Goal: Information Seeking & Learning: Learn about a topic

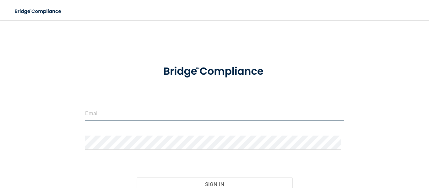
type input "[EMAIL_ADDRESS][DOMAIN_NAME]"
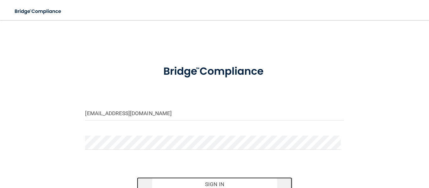
click at [227, 181] on button "Sign In" at bounding box center [214, 185] width 155 height 14
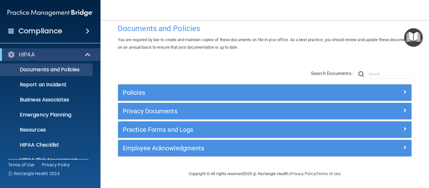
scroll to position [12, 0]
click at [90, 32] on span at bounding box center [88, 31] width 4 height 8
click at [87, 34] on span at bounding box center [88, 31] width 4 height 8
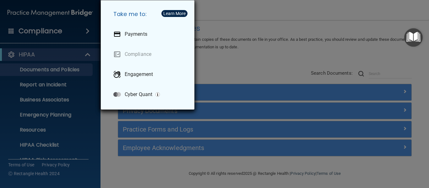
click at [87, 34] on div "Take me to: Payments Compliance Engagement Cyber Quant" at bounding box center [214, 94] width 429 height 188
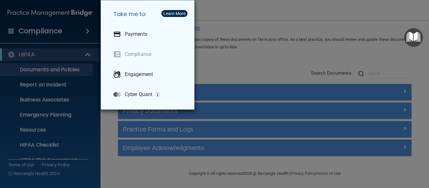
click at [344, 13] on div "Take me to: Payments Compliance Engagement Cyber Quant" at bounding box center [214, 94] width 429 height 188
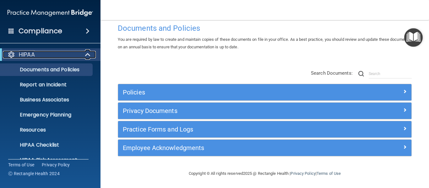
click at [86, 53] on span at bounding box center [88, 55] width 5 height 8
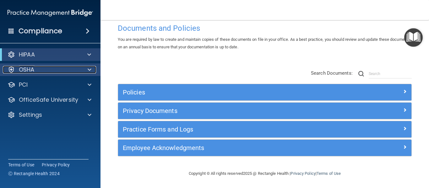
click at [88, 70] on span at bounding box center [90, 70] width 4 height 8
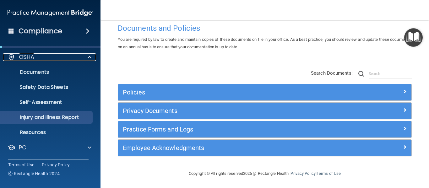
scroll to position [25, 0]
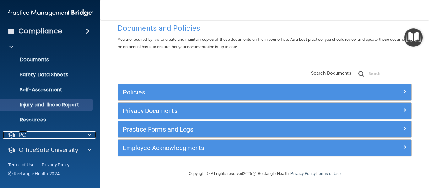
click at [52, 133] on div "PCI" at bounding box center [42, 135] width 78 height 8
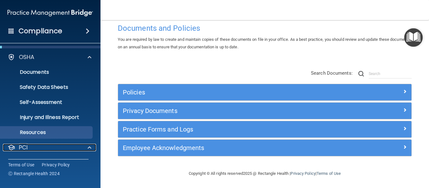
scroll to position [0, 0]
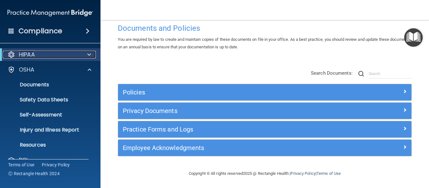
click at [88, 54] on span at bounding box center [89, 55] width 4 height 8
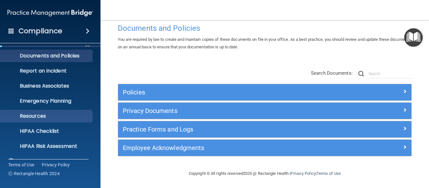
scroll to position [25, 0]
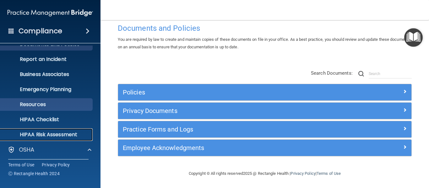
click at [47, 132] on p "HIPAA Risk Assessment" at bounding box center [47, 135] width 86 height 6
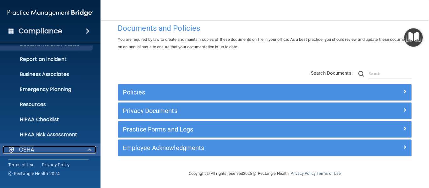
click at [93, 150] on div at bounding box center [89, 150] width 16 height 8
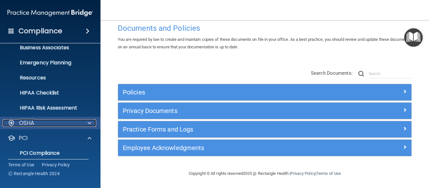
scroll to position [63, 0]
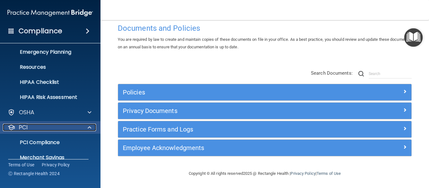
click at [90, 127] on span at bounding box center [90, 128] width 4 height 8
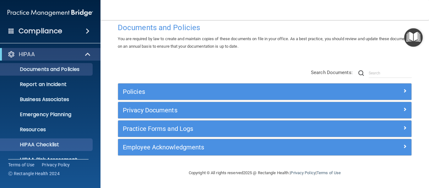
scroll to position [0, 0]
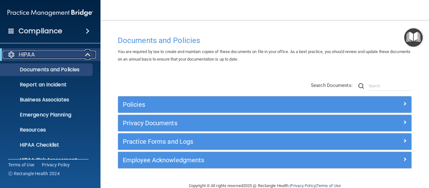
click at [86, 55] on span at bounding box center [88, 55] width 5 height 8
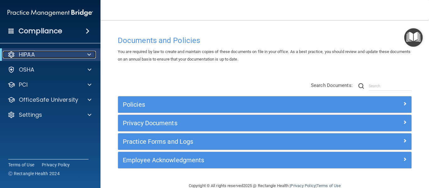
click at [89, 52] on span at bounding box center [89, 55] width 4 height 8
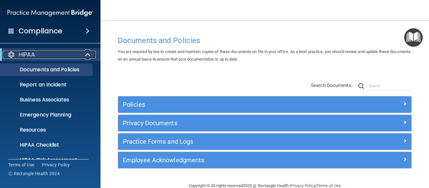
click at [89, 52] on span at bounding box center [88, 55] width 5 height 8
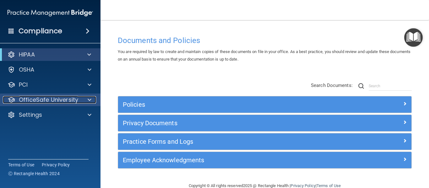
click at [49, 98] on p "OfficeSafe University" at bounding box center [48, 100] width 59 height 8
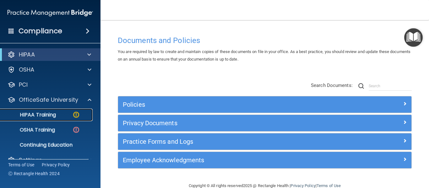
click at [64, 115] on div "HIPAA Training" at bounding box center [47, 115] width 86 height 6
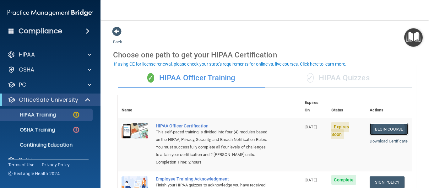
click at [375, 124] on link "Begin Course" at bounding box center [389, 130] width 38 height 12
click at [114, 34] on span at bounding box center [116, 31] width 9 height 9
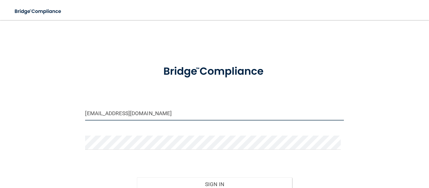
drag, startPoint x: 157, startPoint y: 117, endPoint x: 19, endPoint y: 115, distance: 137.4
click at [19, 115] on div "dentalcenter@nvc.net Invalid email/password. You don't have permission to acces…" at bounding box center [215, 124] width 404 height 196
type input "lschott_37@msn.com"
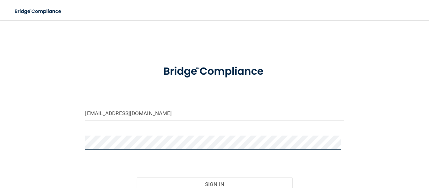
click at [137, 178] on button "Sign In" at bounding box center [214, 185] width 155 height 14
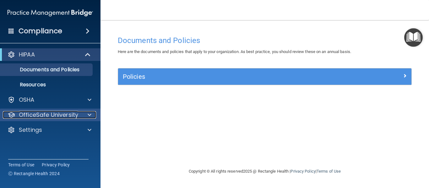
click at [68, 113] on p "OfficeSafe University" at bounding box center [48, 115] width 59 height 8
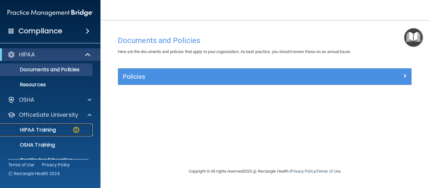
click at [63, 126] on link "HIPAA Training" at bounding box center [43, 130] width 99 height 13
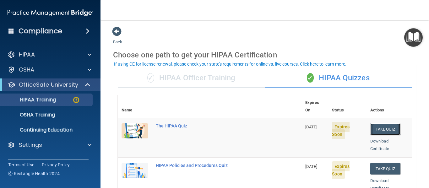
click at [378, 124] on button "Take Quiz" at bounding box center [386, 130] width 30 height 12
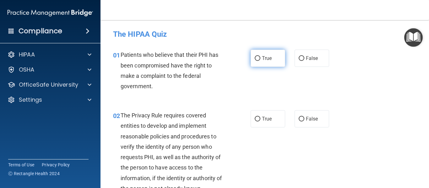
click at [265, 59] on span "True" at bounding box center [267, 58] width 10 height 6
click at [261, 59] on input "True" at bounding box center [258, 58] width 6 height 5
radio input "true"
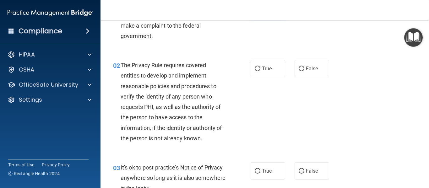
scroll to position [63, 0]
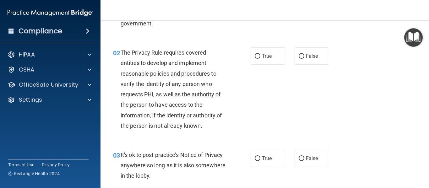
click at [265, 59] on span "True" at bounding box center [267, 56] width 10 height 6
click at [261, 59] on input "True" at bounding box center [258, 56] width 6 height 5
radio input "true"
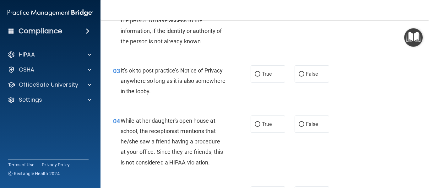
scroll to position [163, 0]
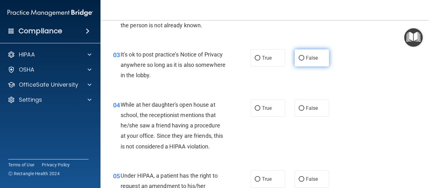
click at [299, 57] on input "False" at bounding box center [302, 58] width 6 height 5
radio input "true"
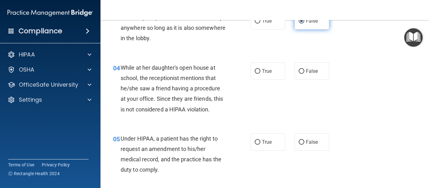
scroll to position [214, 0]
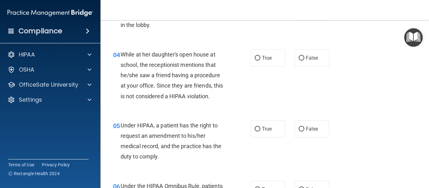
click at [299, 57] on input "False" at bounding box center [302, 58] width 6 height 5
radio input "true"
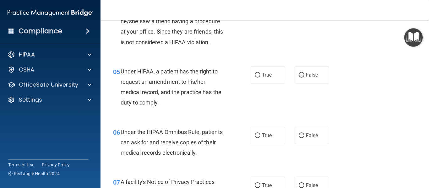
scroll to position [277, 0]
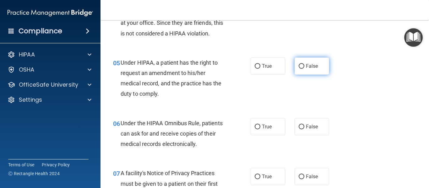
click at [307, 66] on span "False" at bounding box center [312, 66] width 12 height 6
click at [305, 66] on input "False" at bounding box center [302, 66] width 6 height 5
radio input "true"
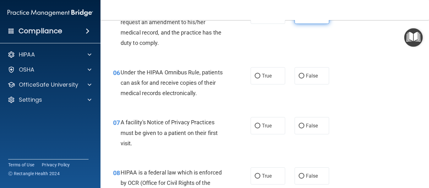
scroll to position [339, 0]
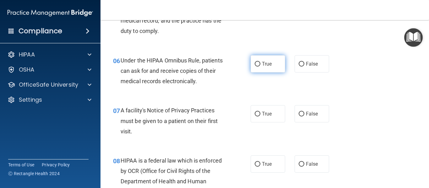
click at [262, 61] on span "True" at bounding box center [267, 64] width 10 height 6
click at [261, 62] on input "True" at bounding box center [258, 64] width 6 height 5
radio input "true"
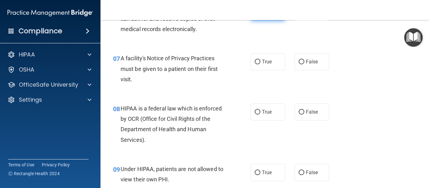
scroll to position [402, 0]
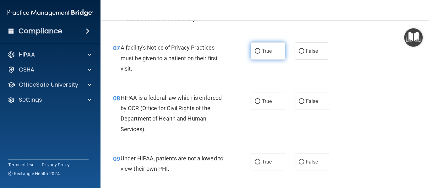
click at [262, 50] on span "True" at bounding box center [267, 51] width 10 height 6
click at [261, 50] on input "True" at bounding box center [258, 51] width 6 height 5
radio input "true"
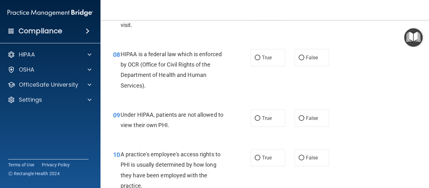
scroll to position [453, 0]
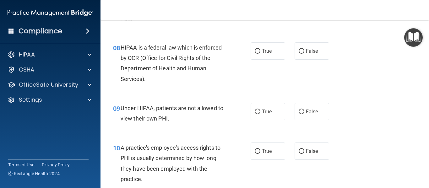
click at [262, 50] on span "True" at bounding box center [267, 51] width 10 height 6
click at [261, 50] on input "True" at bounding box center [258, 51] width 6 height 5
radio input "true"
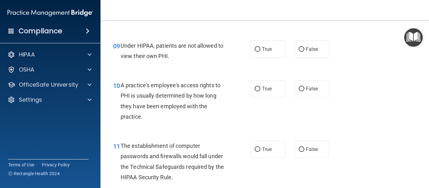
scroll to position [516, 0]
click at [300, 46] on label "False" at bounding box center [312, 48] width 35 height 17
click at [300, 47] on input "False" at bounding box center [302, 49] width 6 height 5
radio input "true"
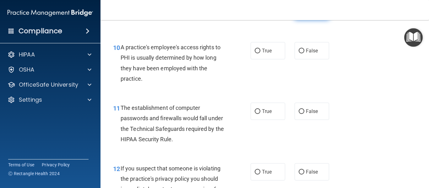
scroll to position [566, 0]
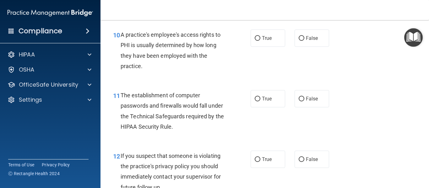
click at [300, 46] on label "False" at bounding box center [312, 38] width 35 height 17
click at [300, 41] on input "False" at bounding box center [302, 38] width 6 height 5
radio input "true"
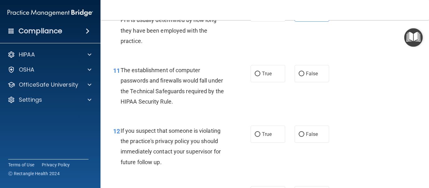
scroll to position [604, 0]
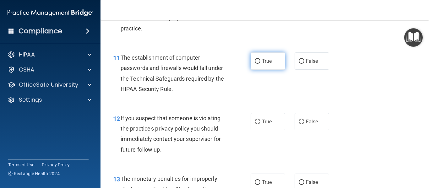
click at [265, 58] on span "True" at bounding box center [267, 61] width 10 height 6
click at [261, 59] on input "True" at bounding box center [258, 61] width 6 height 5
radio input "true"
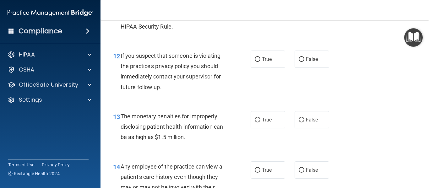
scroll to position [666, 0]
click at [265, 58] on span "True" at bounding box center [267, 59] width 10 height 6
click at [261, 58] on input "True" at bounding box center [258, 59] width 6 height 5
radio input "true"
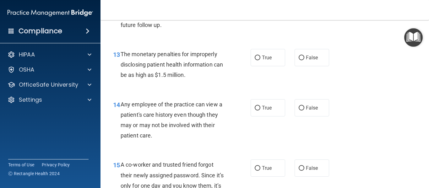
scroll to position [729, 0]
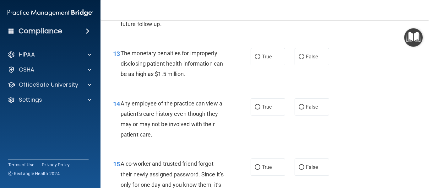
click at [265, 58] on span "True" at bounding box center [267, 57] width 10 height 6
click at [261, 58] on input "True" at bounding box center [258, 57] width 6 height 5
radio input "true"
click at [307, 107] on span "False" at bounding box center [312, 107] width 12 height 6
click at [305, 107] on input "False" at bounding box center [302, 107] width 6 height 5
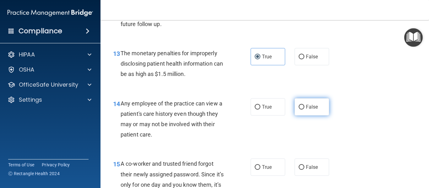
radio input "true"
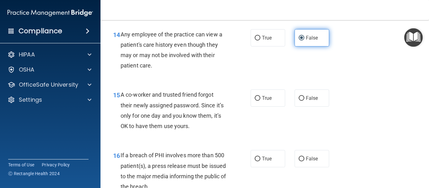
scroll to position [805, 0]
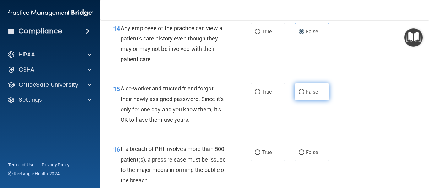
click at [307, 84] on label "False" at bounding box center [312, 91] width 35 height 17
click at [305, 90] on input "False" at bounding box center [302, 92] width 6 height 5
radio input "true"
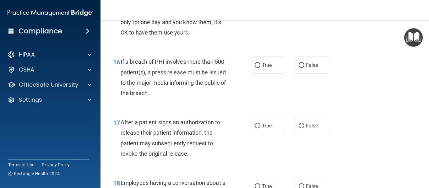
scroll to position [893, 0]
click at [261, 74] on div "16 If a breach of PHI involves more than 500 patient(s), a press release must b…" at bounding box center [264, 78] width 313 height 61
click at [262, 67] on span "True" at bounding box center [267, 65] width 10 height 6
click at [261, 67] on input "True" at bounding box center [258, 65] width 6 height 5
radio input "true"
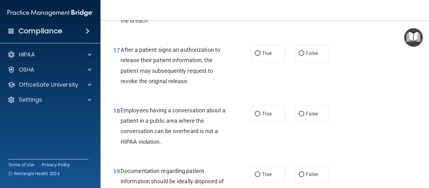
scroll to position [968, 0]
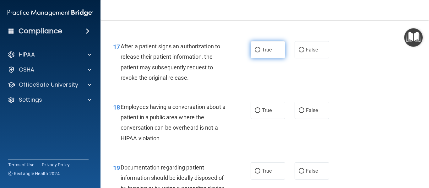
click at [260, 43] on label "True" at bounding box center [268, 49] width 35 height 17
click at [260, 48] on input "True" at bounding box center [258, 50] width 6 height 5
radio input "true"
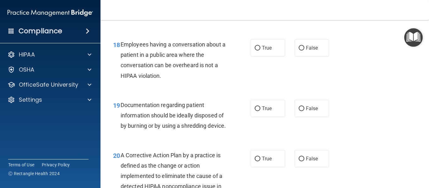
scroll to position [1031, 0]
click at [306, 46] on span "False" at bounding box center [312, 48] width 12 height 6
click at [305, 46] on input "False" at bounding box center [302, 48] width 6 height 5
radio input "true"
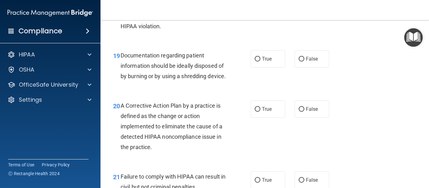
scroll to position [1081, 0]
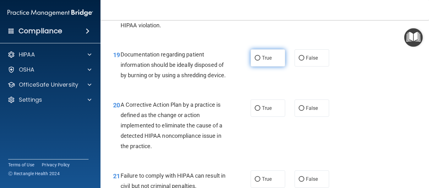
click at [262, 56] on span "True" at bounding box center [267, 58] width 10 height 6
click at [261, 56] on input "True" at bounding box center [258, 58] width 6 height 5
radio input "true"
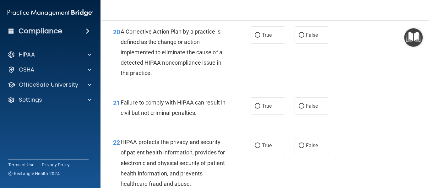
scroll to position [1157, 0]
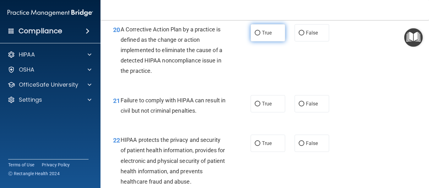
click at [257, 36] on input "True" at bounding box center [258, 33] width 6 height 5
radio input "true"
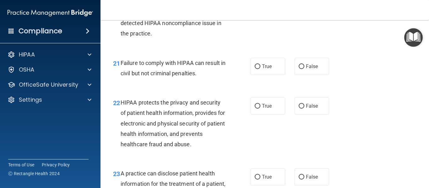
scroll to position [1207, 0]
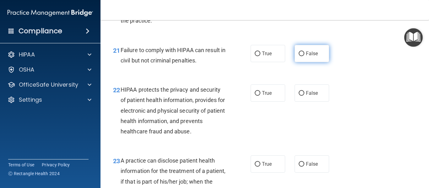
click at [314, 61] on label "False" at bounding box center [312, 53] width 35 height 17
click at [305, 56] on input "False" at bounding box center [302, 54] width 6 height 5
radio input "true"
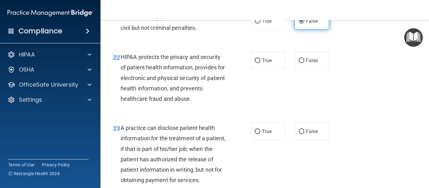
scroll to position [1245, 0]
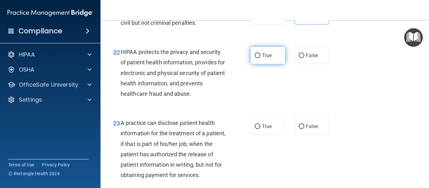
click at [270, 64] on label "True" at bounding box center [268, 55] width 35 height 17
click at [261, 58] on input "True" at bounding box center [258, 55] width 6 height 5
radio input "true"
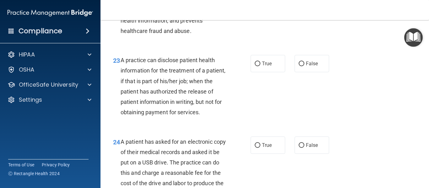
scroll to position [1320, 0]
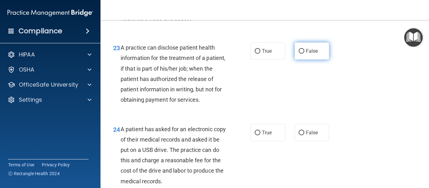
click at [295, 60] on label "False" at bounding box center [312, 50] width 35 height 17
click at [299, 54] on input "False" at bounding box center [302, 51] width 6 height 5
radio input "true"
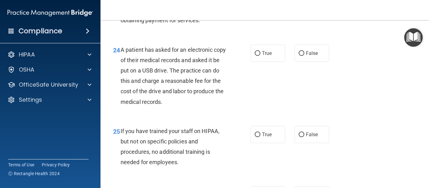
scroll to position [1408, 0]
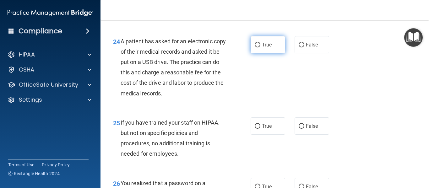
click at [269, 48] on span "True" at bounding box center [267, 45] width 10 height 6
click at [261, 47] on input "True" at bounding box center [258, 45] width 6 height 5
radio input "true"
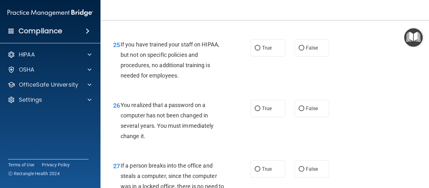
scroll to position [1496, 0]
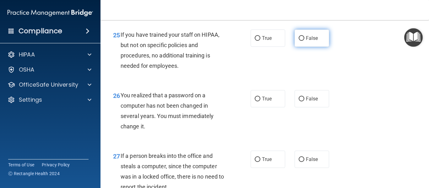
click at [307, 41] on span "False" at bounding box center [312, 38] width 12 height 6
click at [305, 41] on input "False" at bounding box center [302, 38] width 6 height 5
radio input "true"
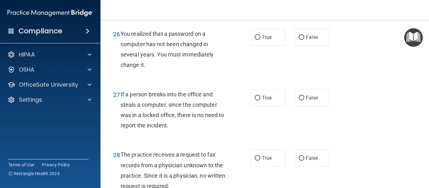
scroll to position [1559, 0]
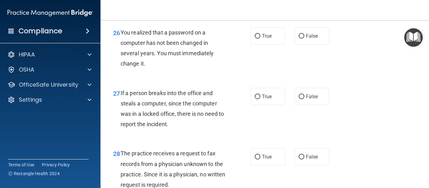
click at [307, 39] on span "False" at bounding box center [312, 36] width 12 height 6
click at [305, 39] on input "False" at bounding box center [302, 36] width 6 height 5
radio input "true"
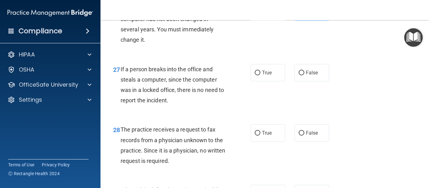
scroll to position [1584, 0]
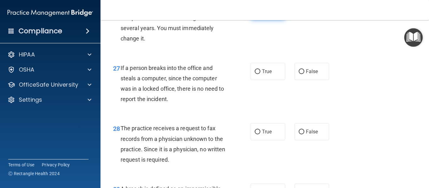
click at [255, 14] on input "True" at bounding box center [258, 11] width 6 height 5
radio input "true"
radio input "false"
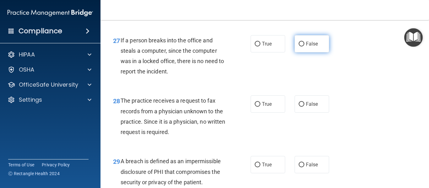
scroll to position [1622, 0]
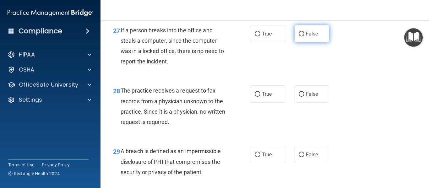
click at [308, 37] on span "False" at bounding box center [312, 34] width 12 height 6
click at [305, 36] on input "False" at bounding box center [302, 34] width 6 height 5
radio input "true"
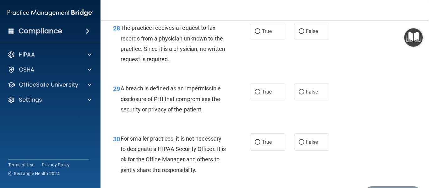
scroll to position [1697, 0]
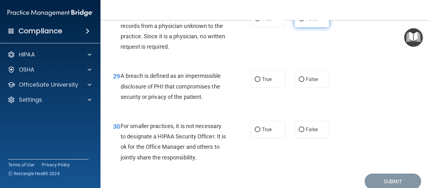
click at [302, 27] on label "False" at bounding box center [312, 18] width 35 height 17
click at [302, 21] on input "False" at bounding box center [302, 19] width 6 height 5
radio input "true"
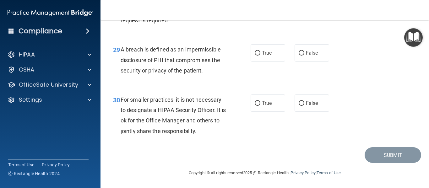
scroll to position [1745, 0]
click at [265, 55] on span "True" at bounding box center [267, 53] width 10 height 6
click at [261, 55] on input "True" at bounding box center [258, 53] width 6 height 5
radio input "true"
click at [310, 102] on span "False" at bounding box center [312, 103] width 12 height 6
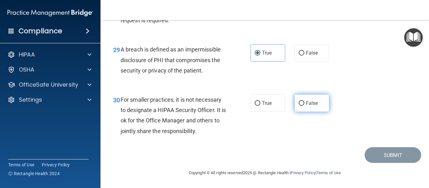
click at [305, 102] on input "False" at bounding box center [302, 103] width 6 height 5
radio input "true"
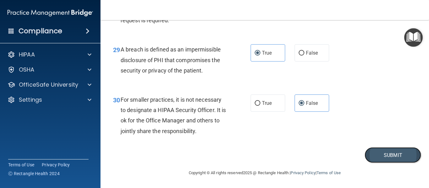
click at [374, 158] on button "Submit" at bounding box center [393, 155] width 57 height 16
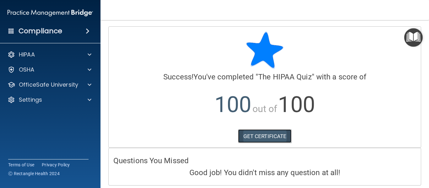
click at [264, 132] on link "GET CERTIFICATE" at bounding box center [265, 137] width 54 height 14
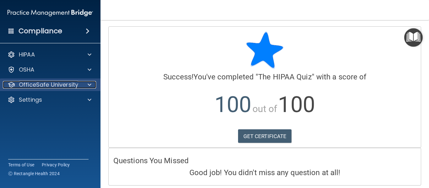
click at [82, 86] on div at bounding box center [89, 85] width 16 height 8
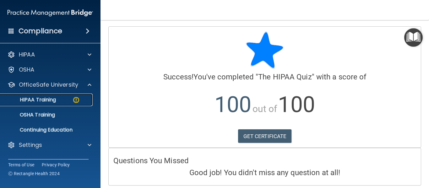
click at [67, 103] on div "HIPAA Training" at bounding box center [47, 100] width 86 height 6
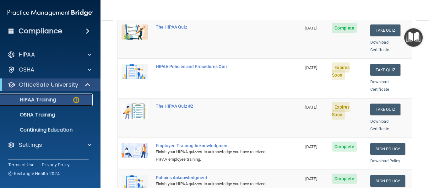
scroll to position [98, 0]
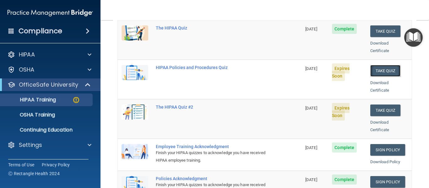
click at [376, 65] on button "Take Quiz" at bounding box center [386, 71] width 30 height 12
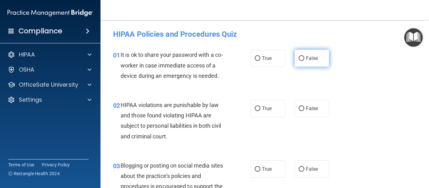
click at [314, 63] on label "False" at bounding box center [312, 58] width 35 height 17
click at [305, 61] on input "False" at bounding box center [302, 58] width 6 height 5
radio input "true"
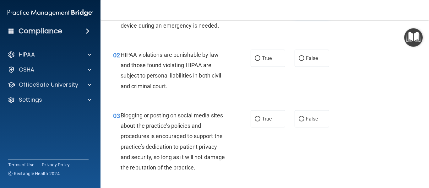
scroll to position [63, 0]
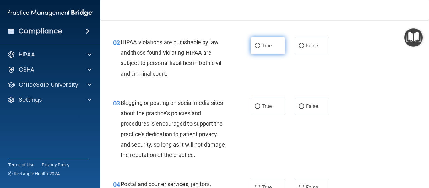
click at [269, 45] on span "True" at bounding box center [267, 46] width 10 height 6
click at [261, 45] on input "True" at bounding box center [258, 46] width 6 height 5
radio input "true"
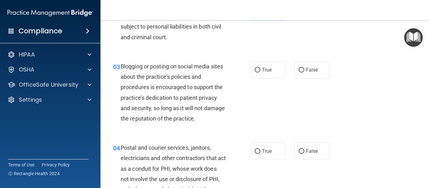
scroll to position [113, 0]
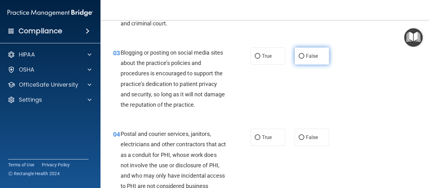
click at [311, 54] on span "False" at bounding box center [312, 56] width 12 height 6
click at [305, 54] on input "False" at bounding box center [302, 56] width 6 height 5
radio input "true"
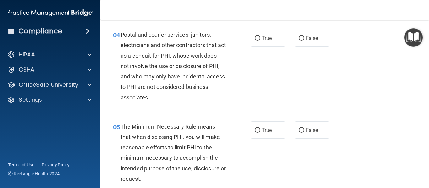
scroll to position [214, 0]
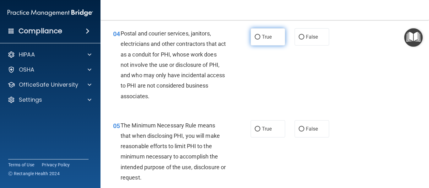
click at [268, 38] on span "True" at bounding box center [267, 37] width 10 height 6
click at [261, 38] on input "True" at bounding box center [258, 37] width 6 height 5
radio input "true"
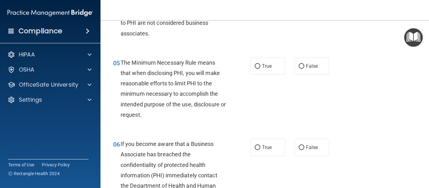
scroll to position [289, 0]
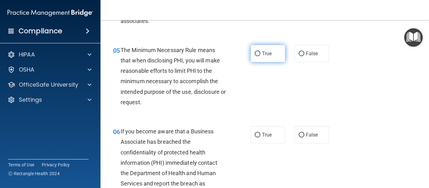
click at [262, 51] on span "True" at bounding box center [267, 54] width 10 height 6
click at [261, 52] on input "True" at bounding box center [258, 54] width 6 height 5
radio input "true"
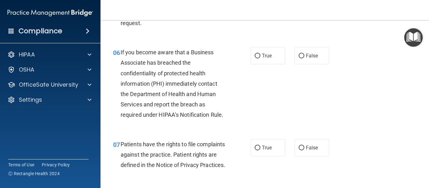
scroll to position [377, 0]
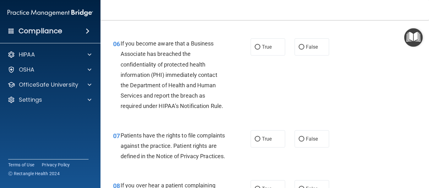
click at [262, 51] on label "True" at bounding box center [268, 46] width 35 height 17
click at [261, 50] on input "True" at bounding box center [258, 47] width 6 height 5
radio input "true"
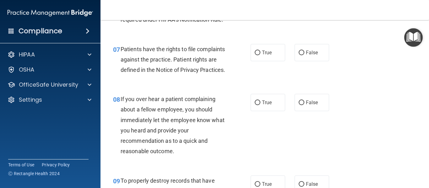
scroll to position [465, 0]
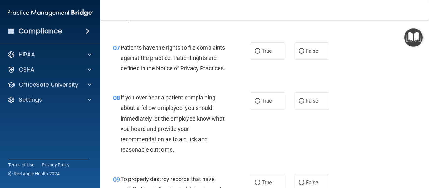
click at [262, 51] on span "True" at bounding box center [267, 51] width 10 height 6
click at [261, 51] on input "True" at bounding box center [258, 51] width 6 height 5
radio input "true"
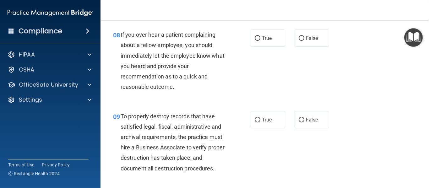
scroll to position [541, 0]
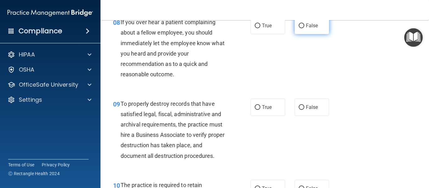
click at [300, 28] on input "False" at bounding box center [302, 26] width 6 height 5
radio input "true"
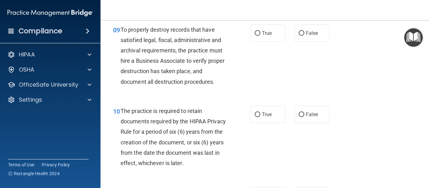
scroll to position [616, 0]
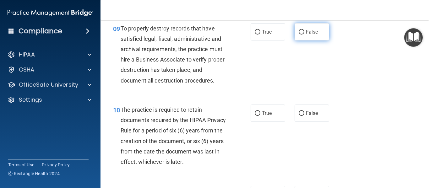
click at [300, 35] on input "False" at bounding box center [302, 32] width 6 height 5
radio input "true"
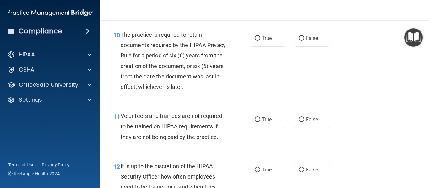
scroll to position [687, 0]
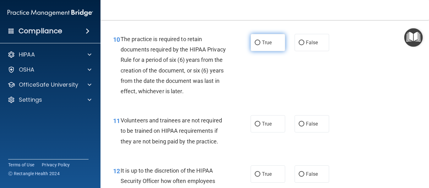
click at [266, 51] on label "True" at bounding box center [268, 42] width 35 height 17
click at [261, 45] on input "True" at bounding box center [258, 43] width 6 height 5
radio input "true"
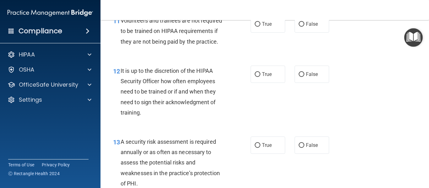
scroll to position [775, 0]
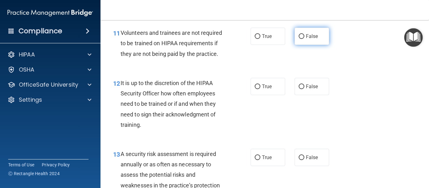
click at [314, 39] on span "False" at bounding box center [312, 36] width 12 height 6
click at [305, 39] on input "False" at bounding box center [302, 36] width 6 height 5
radio input "true"
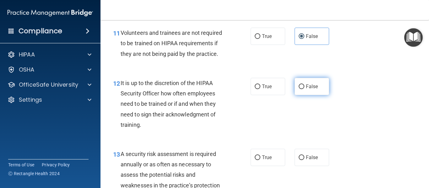
click at [306, 90] on span "False" at bounding box center [312, 87] width 12 height 6
click at [304, 89] on input "False" at bounding box center [302, 87] width 6 height 5
radio input "true"
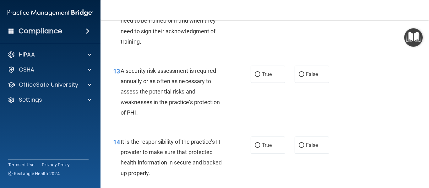
scroll to position [903, 0]
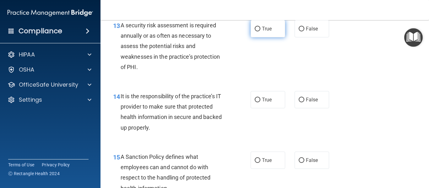
click at [274, 37] on label "True" at bounding box center [268, 28] width 35 height 17
click at [261, 31] on input "True" at bounding box center [258, 29] width 6 height 5
radio input "true"
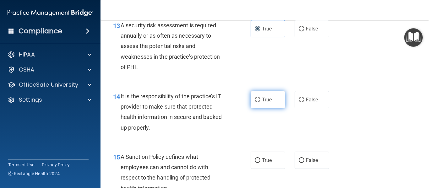
click at [269, 103] on span "True" at bounding box center [267, 100] width 10 height 6
click at [261, 102] on input "True" at bounding box center [258, 100] width 6 height 5
radio input "true"
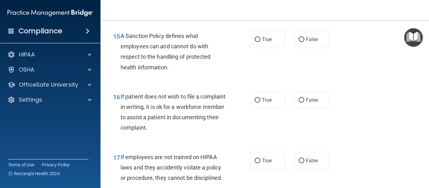
scroll to position [1037, 0]
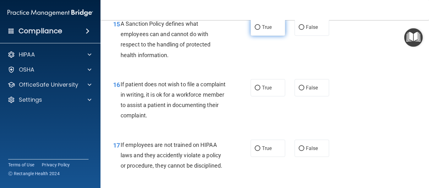
click at [258, 36] on label "True" at bounding box center [268, 27] width 35 height 17
click at [258, 30] on input "True" at bounding box center [258, 27] width 6 height 5
radio input "true"
click at [305, 94] on label "False" at bounding box center [312, 87] width 35 height 17
click at [305, 91] on input "False" at bounding box center [302, 88] width 6 height 5
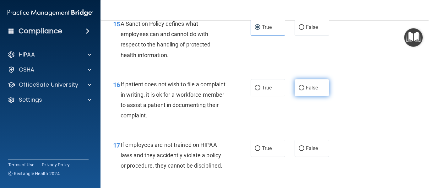
radio input "true"
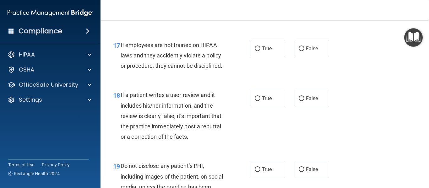
scroll to position [1141, 0]
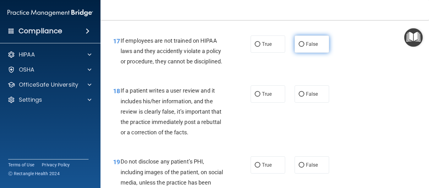
click at [299, 47] on input "False" at bounding box center [302, 44] width 6 height 5
radio input "true"
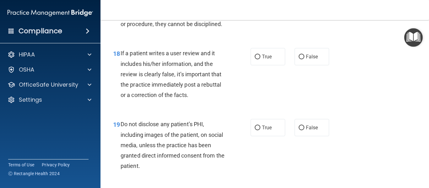
scroll to position [1183, 0]
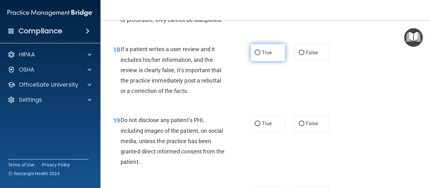
click at [278, 61] on label "True" at bounding box center [268, 52] width 35 height 17
click at [261, 55] on input "True" at bounding box center [258, 53] width 6 height 5
radio input "true"
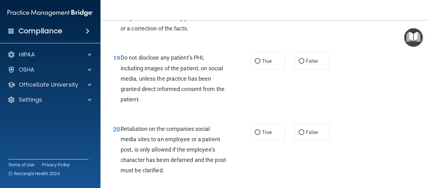
scroll to position [1258, 0]
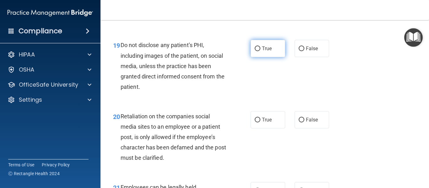
click at [260, 57] on label "True" at bounding box center [268, 48] width 35 height 17
click at [260, 51] on input "True" at bounding box center [258, 49] width 6 height 5
radio input "true"
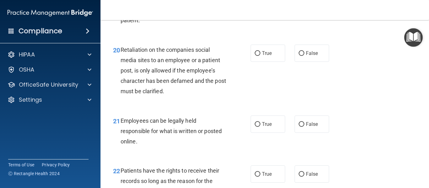
scroll to position [1328, 0]
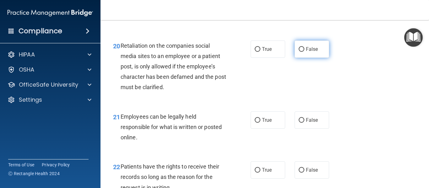
click at [307, 54] on label "False" at bounding box center [312, 49] width 35 height 17
click at [305, 52] on input "False" at bounding box center [302, 49] width 6 height 5
radio input "true"
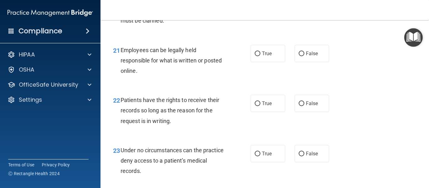
scroll to position [1408, 0]
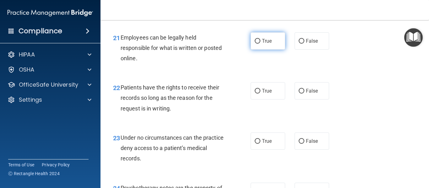
click at [262, 44] on span "True" at bounding box center [267, 41] width 10 height 6
click at [261, 44] on input "True" at bounding box center [258, 41] width 6 height 5
radio input "true"
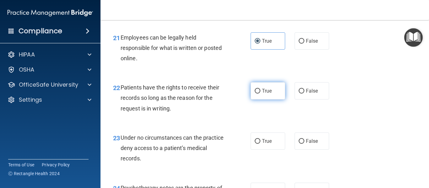
click at [271, 100] on label "True" at bounding box center [268, 90] width 35 height 17
click at [261, 94] on input "True" at bounding box center [258, 91] width 6 height 5
radio input "true"
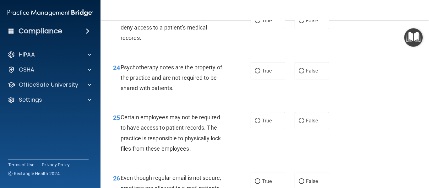
scroll to position [1520, 0]
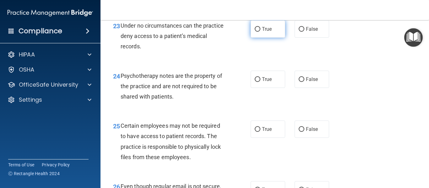
click at [270, 38] on label "True" at bounding box center [268, 28] width 35 height 17
click at [261, 32] on input "True" at bounding box center [258, 29] width 6 height 5
radio input "true"
click at [269, 82] on span "True" at bounding box center [267, 79] width 10 height 6
click at [261, 82] on input "True" at bounding box center [258, 79] width 6 height 5
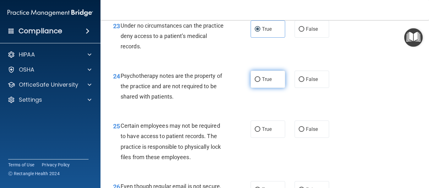
radio input "true"
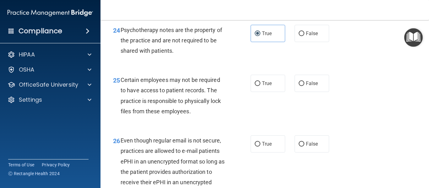
scroll to position [1570, 0]
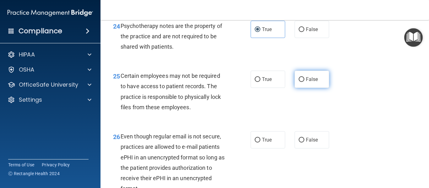
click at [313, 82] on span "False" at bounding box center [312, 79] width 12 height 6
click at [305, 82] on input "False" at bounding box center [302, 79] width 6 height 5
radio input "true"
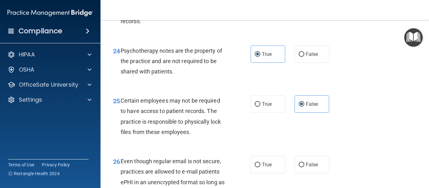
scroll to position [1549, 0]
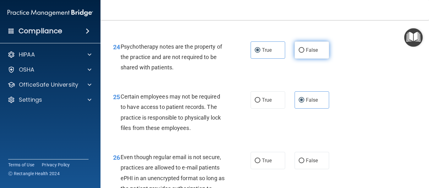
click at [312, 59] on label "False" at bounding box center [312, 49] width 35 height 17
click at [305, 53] on input "False" at bounding box center [302, 50] width 6 height 5
radio input "true"
radio input "false"
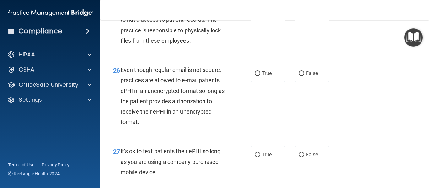
scroll to position [1645, 0]
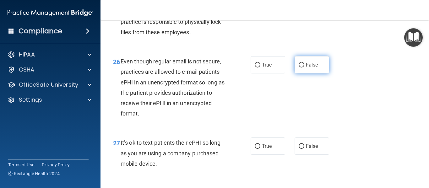
click at [308, 68] on span "False" at bounding box center [312, 65] width 12 height 6
click at [305, 68] on input "False" at bounding box center [302, 65] width 6 height 5
radio input "true"
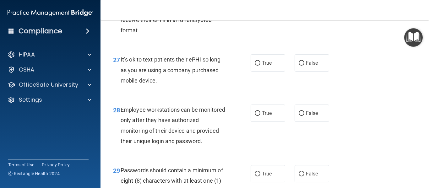
scroll to position [1732, 0]
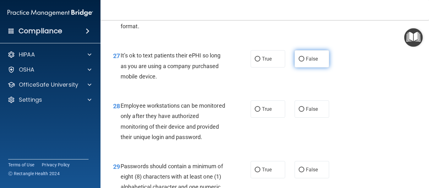
click at [313, 62] on span "False" at bounding box center [312, 59] width 12 height 6
click at [305, 62] on input "False" at bounding box center [302, 59] width 6 height 5
radio input "true"
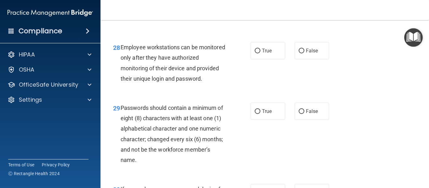
scroll to position [1795, 0]
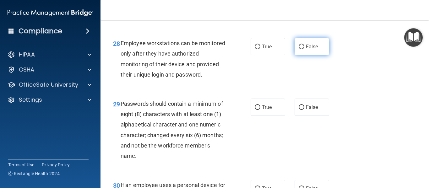
click at [312, 55] on label "False" at bounding box center [312, 46] width 35 height 17
click at [305, 49] on input "False" at bounding box center [302, 47] width 6 height 5
radio input "true"
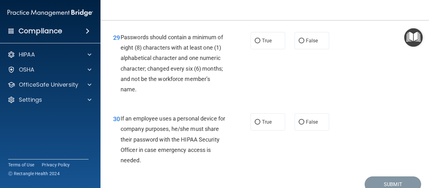
scroll to position [1866, 0]
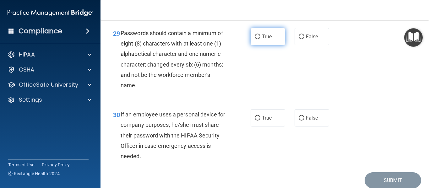
click at [269, 40] on span "True" at bounding box center [267, 37] width 10 height 6
click at [261, 39] on input "True" at bounding box center [258, 37] width 6 height 5
radio input "true"
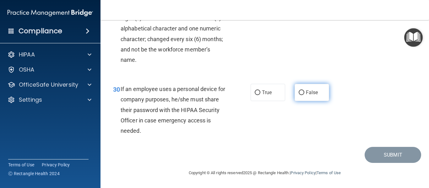
click at [299, 97] on label "False" at bounding box center [312, 92] width 35 height 17
click at [299, 95] on input "False" at bounding box center [302, 93] width 6 height 5
radio input "true"
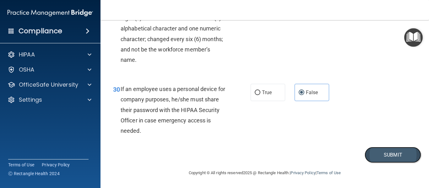
click at [372, 156] on button "Submit" at bounding box center [393, 155] width 57 height 16
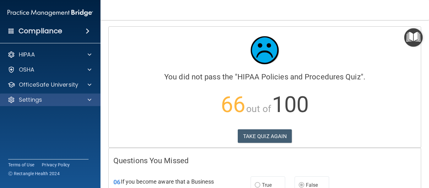
click at [32, 95] on div "Settings" at bounding box center [50, 100] width 101 height 13
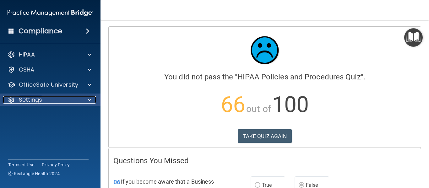
click at [43, 102] on div "Settings" at bounding box center [42, 100] width 78 height 8
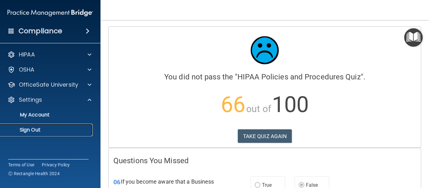
click at [33, 134] on link "Sign Out" at bounding box center [43, 130] width 99 height 13
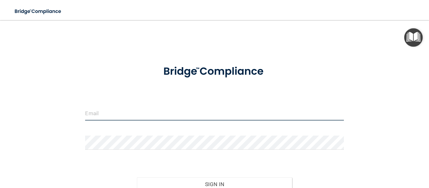
type input "[EMAIL_ADDRESS][DOMAIN_NAME]"
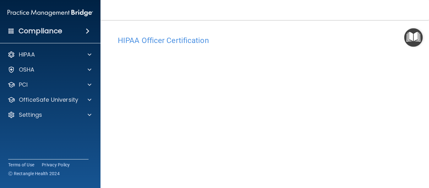
scroll to position [41, 0]
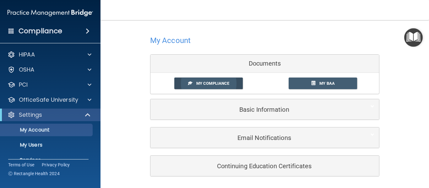
click at [201, 83] on span "My Compliance" at bounding box center [212, 83] width 33 height 5
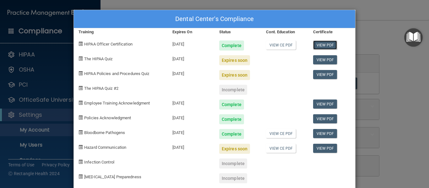
click at [321, 44] on link "View PDF" at bounding box center [325, 45] width 24 height 9
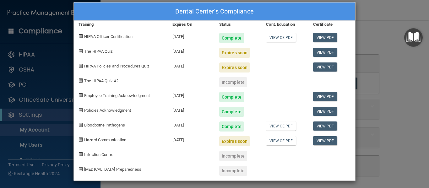
scroll to position [10, 0]
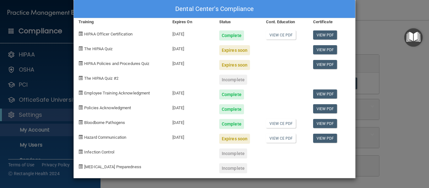
drag, startPoint x: 338, startPoint y: 13, endPoint x: 347, endPoint y: 30, distance: 19.3
click at [347, 30] on div "Dental Center's Compliance Training Expires On Status Cont. Education Certifica…" at bounding box center [215, 89] width 282 height 179
click at [388, 32] on div "Dental Center's Compliance Training Expires On Status Cont. Education Certifica…" at bounding box center [214, 94] width 429 height 188
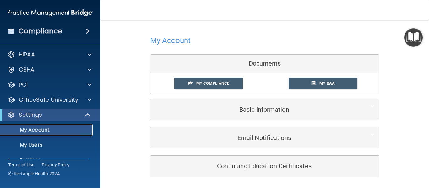
click at [34, 131] on p "My Account" at bounding box center [47, 130] width 86 height 6
click at [23, 146] on p "My Users" at bounding box center [47, 145] width 86 height 6
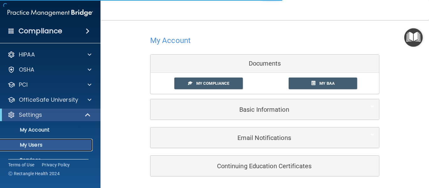
select select "20"
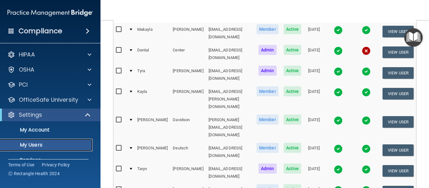
scroll to position [90, 0]
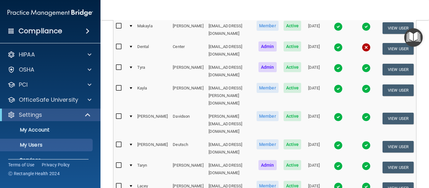
click at [148, 180] on td "Lacey" at bounding box center [153, 190] width 36 height 21
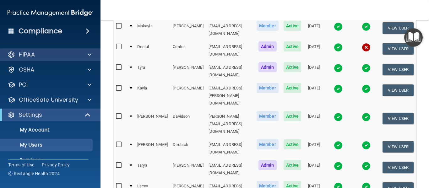
scroll to position [27, 0]
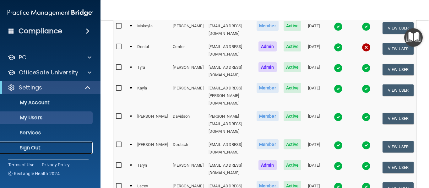
click at [51, 146] on p "Sign Out" at bounding box center [47, 148] width 86 height 6
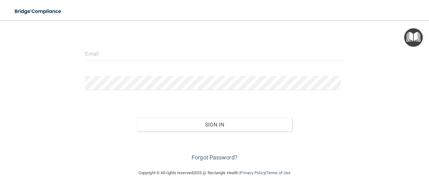
scroll to position [59, 0]
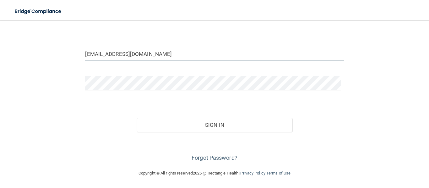
click at [162, 52] on input "[EMAIL_ADDRESS][DOMAIN_NAME]" at bounding box center [214, 54] width 259 height 14
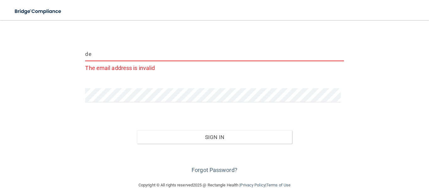
type input "d"
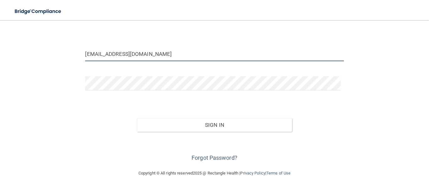
type input "lschott_37@msn.com"
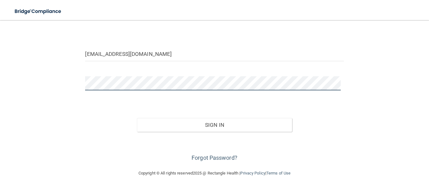
click at [137, 118] on button "Sign In" at bounding box center [214, 125] width 155 height 14
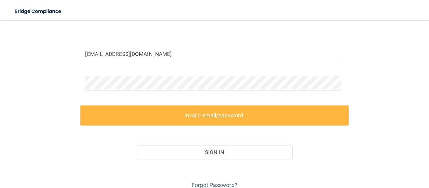
click at [77, 85] on div "lschott_37@msn.com Invalid email/password. You don't have permission to access …" at bounding box center [215, 79] width 404 height 224
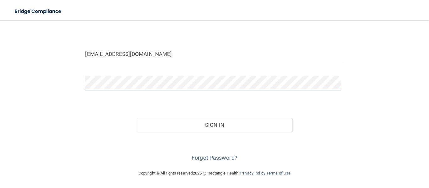
click at [137, 118] on button "Sign In" at bounding box center [214, 125] width 155 height 14
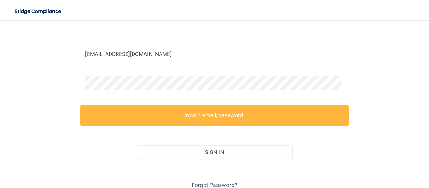
click at [43, 67] on div "lschott_37@msn.com Invalid email/password. You don't have permission to access …" at bounding box center [215, 79] width 404 height 224
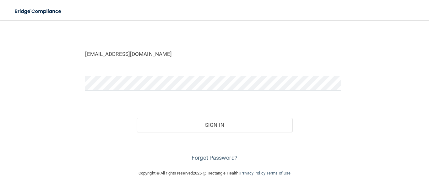
click at [137, 118] on button "Sign In" at bounding box center [214, 125] width 155 height 14
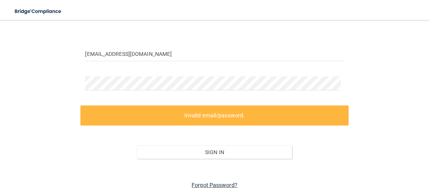
click at [218, 185] on link "Forgot Password?" at bounding box center [215, 185] width 46 height 7
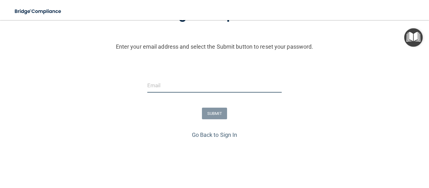
click at [157, 86] on input "email" at bounding box center [214, 86] width 135 height 14
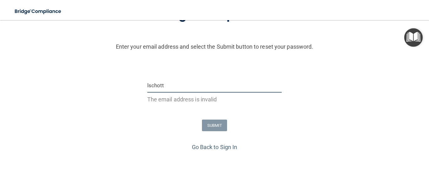
type input "lschott_37@msn.com"
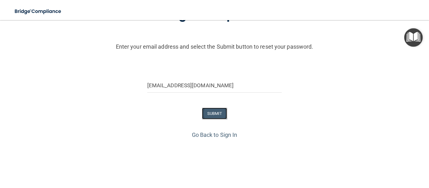
click at [205, 116] on button "SUBMIT" at bounding box center [214, 114] width 25 height 12
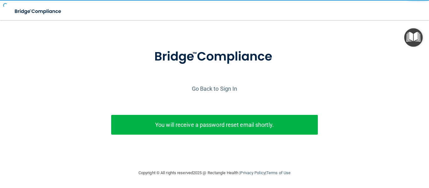
scroll to position [22, 0]
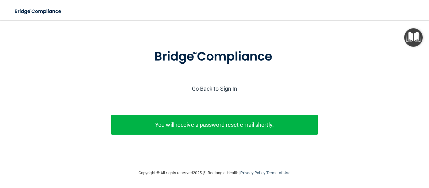
click at [210, 86] on link "Go Back to Sign In" at bounding box center [215, 89] width 46 height 7
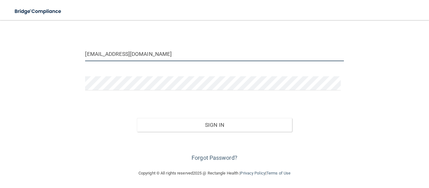
drag, startPoint x: 145, startPoint y: 54, endPoint x: 11, endPoint y: 43, distance: 134.4
click at [11, 43] on main "dentalcenter@nvc.net Invalid email/password. You don't have permission to acces…" at bounding box center [214, 104] width 429 height 168
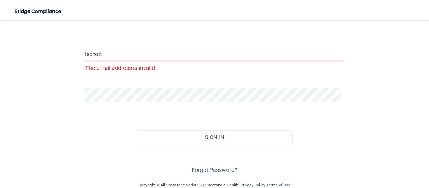
type input "lschott_37@msn.com"
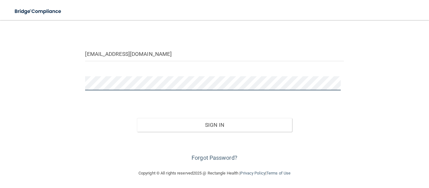
click at [59, 75] on div "lschott_37@msn.com Invalid email/password. You don't have permission to access …" at bounding box center [215, 65] width 404 height 196
click at [137, 118] on button "Sign In" at bounding box center [214, 125] width 155 height 14
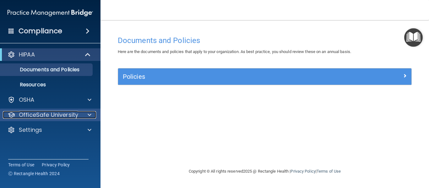
click at [51, 117] on p "OfficeSafe University" at bounding box center [48, 115] width 59 height 8
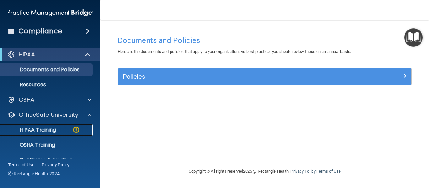
click at [48, 130] on p "HIPAA Training" at bounding box center [30, 130] width 52 height 6
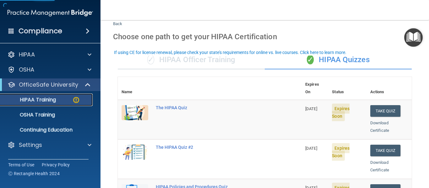
scroll to position [22, 0]
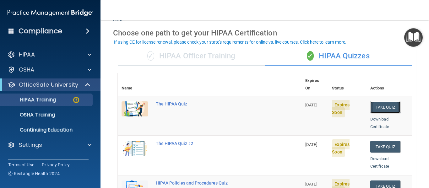
click at [380, 102] on button "Take Quiz" at bounding box center [386, 108] width 30 height 12
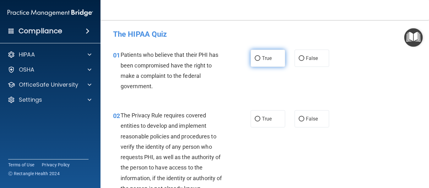
click at [255, 57] on input "True" at bounding box center [258, 58] width 6 height 5
radio input "true"
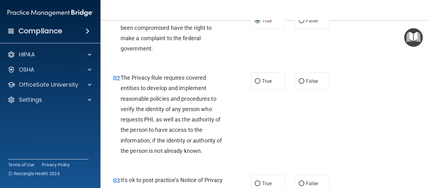
scroll to position [50, 0]
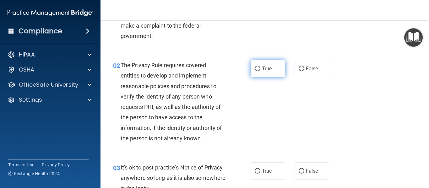
click at [272, 67] on label "True" at bounding box center [268, 68] width 35 height 17
click at [261, 67] on input "True" at bounding box center [258, 69] width 6 height 5
radio input "true"
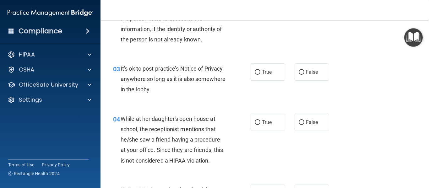
scroll to position [151, 0]
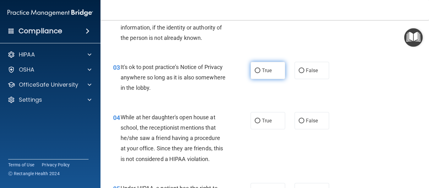
click at [269, 68] on span "True" at bounding box center [267, 71] width 10 height 6
click at [261, 69] on input "True" at bounding box center [258, 71] width 6 height 5
radio input "true"
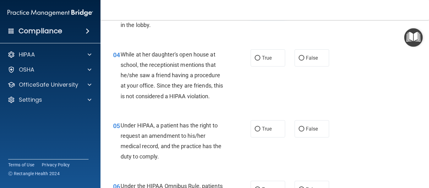
scroll to position [226, 0]
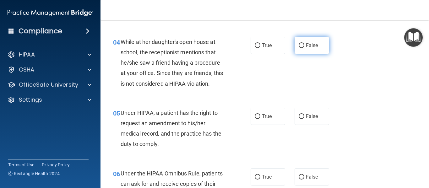
click at [312, 46] on span "False" at bounding box center [312, 45] width 12 height 6
click at [305, 46] on input "False" at bounding box center [302, 45] width 6 height 5
radio input "true"
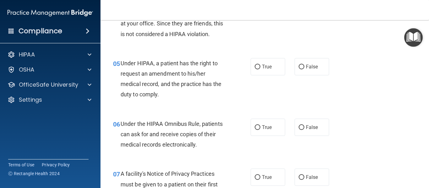
scroll to position [277, 0]
click at [272, 65] on label "True" at bounding box center [268, 66] width 35 height 17
click at [261, 65] on input "True" at bounding box center [258, 66] width 6 height 5
radio input "true"
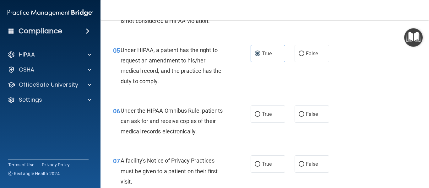
scroll to position [302, 0]
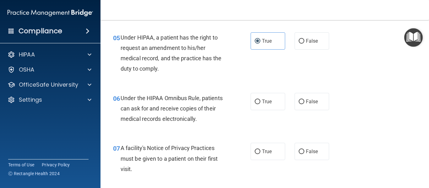
click at [278, 104] on label "True" at bounding box center [268, 101] width 35 height 17
click at [261, 104] on input "True" at bounding box center [258, 102] width 6 height 5
radio input "true"
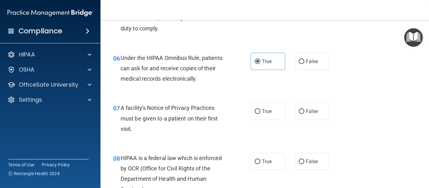
scroll to position [352, 0]
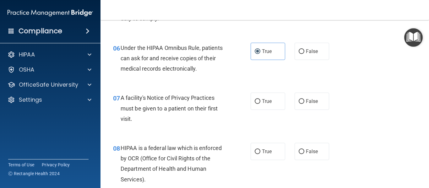
click at [278, 104] on label "True" at bounding box center [268, 101] width 35 height 17
click at [261, 104] on input "True" at bounding box center [258, 101] width 6 height 5
radio input "true"
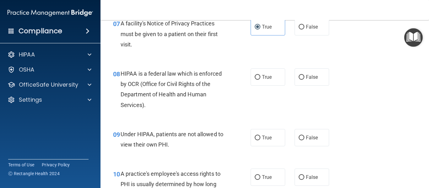
scroll to position [428, 0]
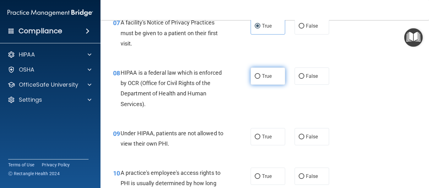
click at [270, 80] on label "True" at bounding box center [268, 76] width 35 height 17
click at [261, 79] on input "True" at bounding box center [258, 76] width 6 height 5
radio input "true"
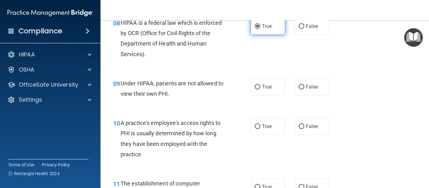
scroll to position [478, 0]
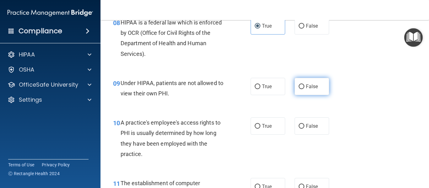
click at [306, 90] on label "False" at bounding box center [312, 86] width 35 height 17
click at [305, 89] on input "False" at bounding box center [302, 87] width 6 height 5
radio input "true"
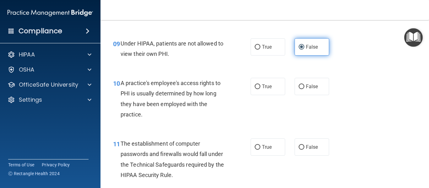
scroll to position [528, 0]
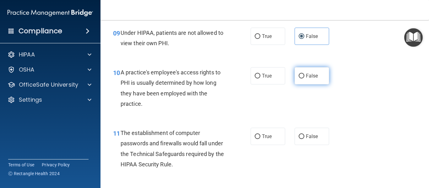
click at [306, 72] on label "False" at bounding box center [312, 75] width 35 height 17
click at [305, 74] on input "False" at bounding box center [302, 76] width 6 height 5
radio input "true"
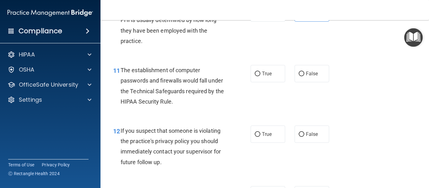
scroll to position [604, 0]
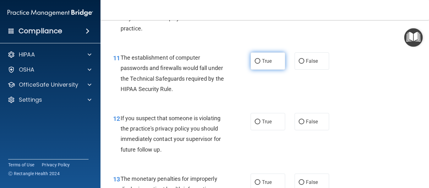
click at [259, 54] on label "True" at bounding box center [268, 60] width 35 height 17
click at [259, 59] on input "True" at bounding box center [258, 61] width 6 height 5
radio input "true"
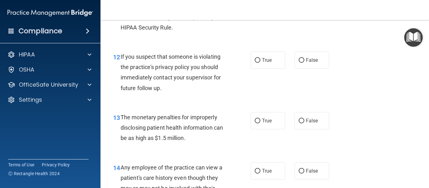
scroll to position [679, 0]
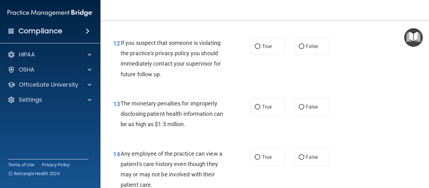
click at [259, 54] on label "True" at bounding box center [268, 46] width 35 height 17
click at [259, 49] on input "True" at bounding box center [258, 46] width 6 height 5
radio input "true"
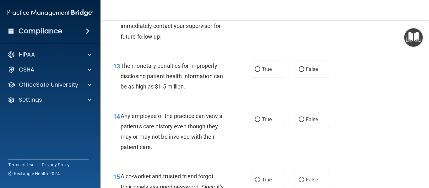
scroll to position [729, 0]
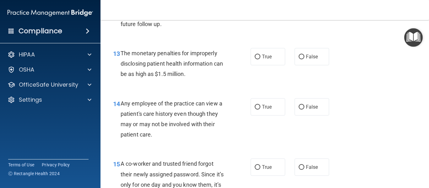
click at [259, 54] on label "True" at bounding box center [268, 56] width 35 height 17
click at [259, 55] on input "True" at bounding box center [258, 57] width 6 height 5
radio input "true"
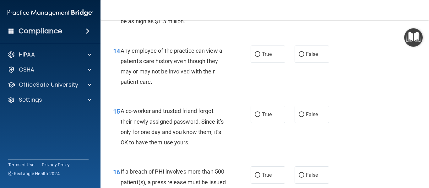
scroll to position [792, 0]
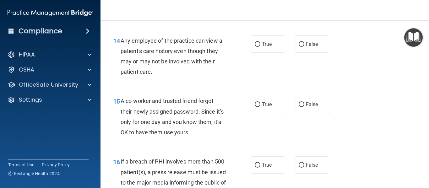
click at [259, 54] on div "14 Any employee of the practice can view a patient's care history even though t…" at bounding box center [264, 58] width 313 height 61
click at [259, 40] on label "True" at bounding box center [268, 44] width 35 height 17
click at [259, 42] on input "True" at bounding box center [258, 44] width 6 height 5
radio input "true"
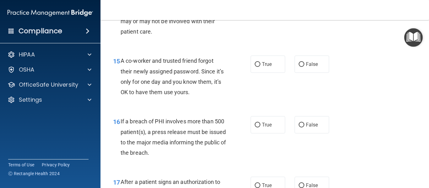
scroll to position [842, 0]
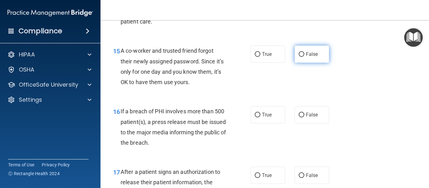
click at [316, 60] on label "False" at bounding box center [312, 54] width 35 height 17
click at [305, 57] on input "False" at bounding box center [302, 54] width 6 height 5
radio input "true"
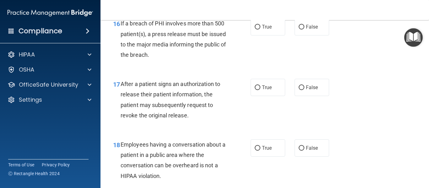
scroll to position [918, 0]
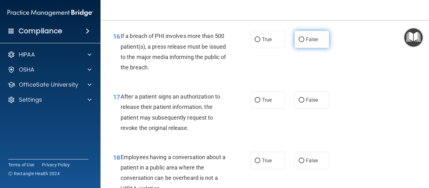
click at [312, 34] on label "False" at bounding box center [312, 39] width 35 height 17
click at [305, 37] on input "False" at bounding box center [302, 39] width 6 height 5
radio input "true"
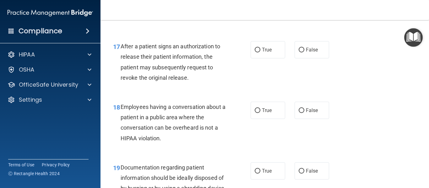
scroll to position [981, 0]
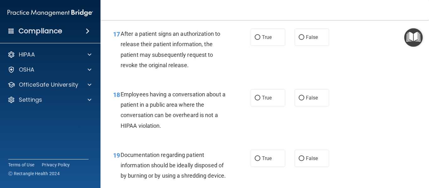
click at [241, 66] on div "17 After a patient signs an authorization to release their patient information,…" at bounding box center [182, 51] width 157 height 45
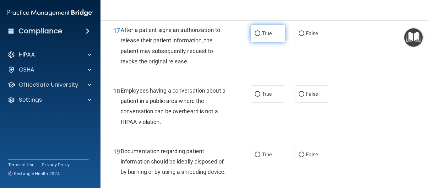
click at [273, 29] on label "True" at bounding box center [268, 33] width 35 height 17
click at [261, 31] on input "True" at bounding box center [258, 33] width 6 height 5
radio input "true"
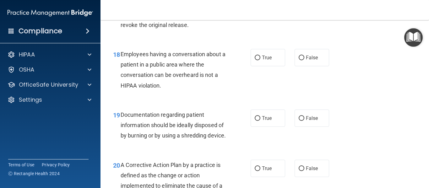
scroll to position [1022, 0]
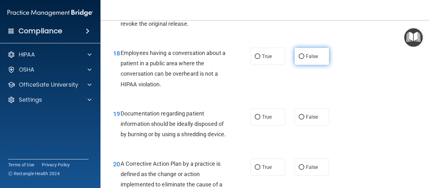
click at [299, 59] on input "False" at bounding box center [302, 56] width 6 height 5
radio input "true"
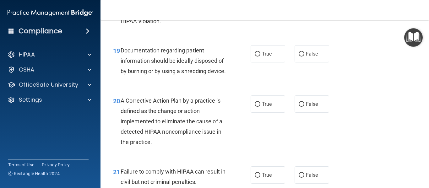
scroll to position [1098, 0]
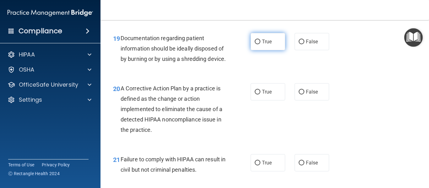
click at [265, 39] on span "True" at bounding box center [267, 42] width 10 height 6
click at [261, 40] on input "True" at bounding box center [258, 42] width 6 height 5
radio input "true"
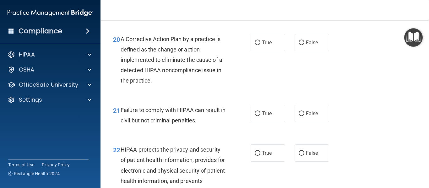
scroll to position [1148, 0]
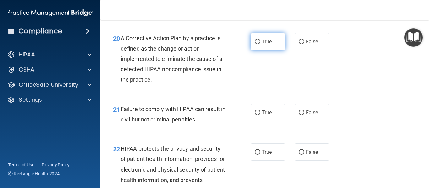
click at [274, 50] on label "True" at bounding box center [268, 41] width 35 height 17
click at [261, 44] on input "True" at bounding box center [258, 42] width 6 height 5
radio input "true"
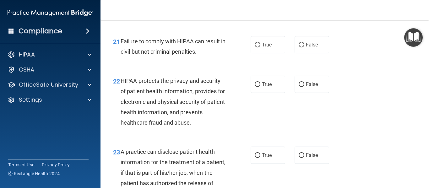
scroll to position [1223, 0]
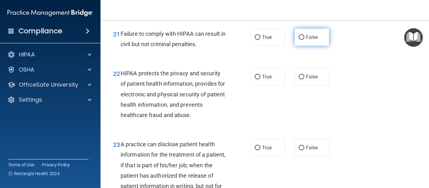
click at [305, 46] on label "False" at bounding box center [312, 37] width 35 height 17
click at [305, 40] on input "False" at bounding box center [302, 37] width 6 height 5
radio input "true"
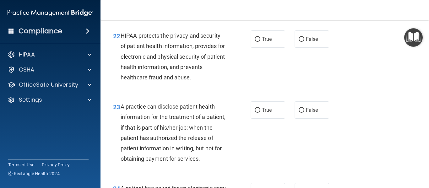
scroll to position [1274, 0]
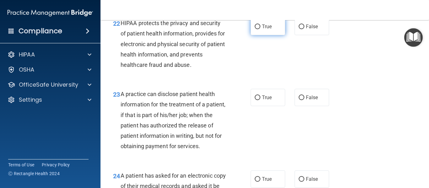
click at [263, 30] on span "True" at bounding box center [267, 27] width 10 height 6
click at [261, 29] on input "True" at bounding box center [258, 27] width 6 height 5
radio input "true"
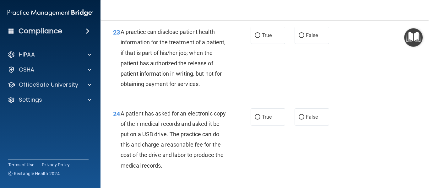
scroll to position [1337, 0]
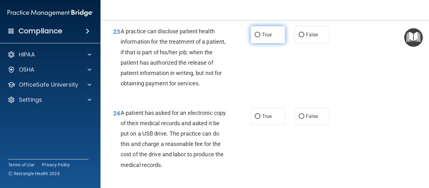
click at [272, 43] on label "True" at bounding box center [268, 34] width 35 height 17
click at [261, 37] on input "True" at bounding box center [258, 35] width 6 height 5
radio input "true"
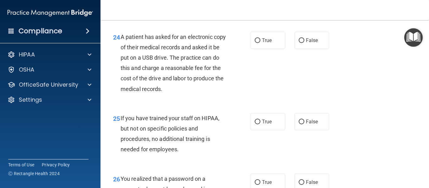
scroll to position [1425, 0]
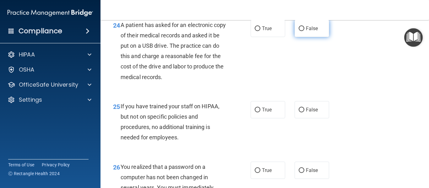
click at [316, 37] on label "False" at bounding box center [312, 28] width 35 height 17
click at [305, 31] on input "False" at bounding box center [302, 28] width 6 height 5
radio input "true"
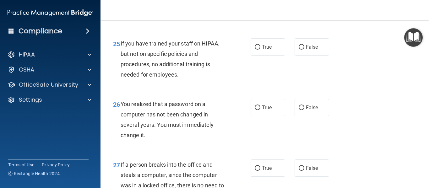
scroll to position [1500, 0]
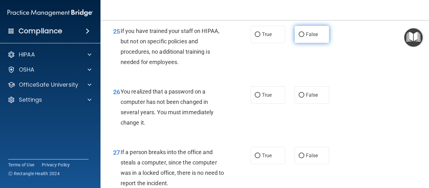
click at [311, 37] on span "False" at bounding box center [312, 34] width 12 height 6
click at [305, 37] on input "False" at bounding box center [302, 34] width 6 height 5
radio input "true"
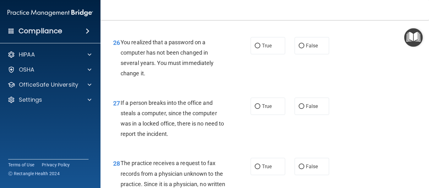
scroll to position [1550, 0]
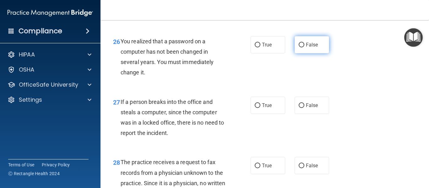
click at [310, 48] on span "False" at bounding box center [312, 45] width 12 height 6
click at [305, 47] on input "False" at bounding box center [302, 45] width 6 height 5
radio input "true"
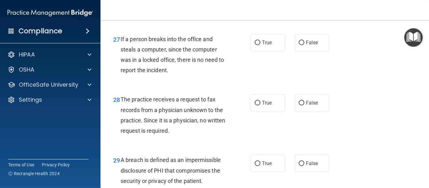
scroll to position [1626, 0]
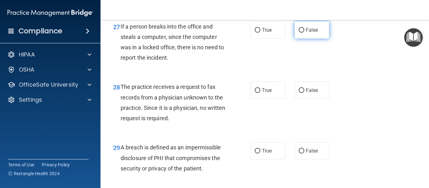
click at [307, 33] on span "False" at bounding box center [312, 30] width 12 height 6
click at [305, 33] on input "False" at bounding box center [302, 30] width 6 height 5
radio input "true"
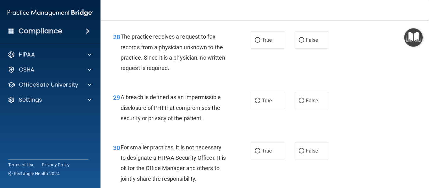
scroll to position [1689, 0]
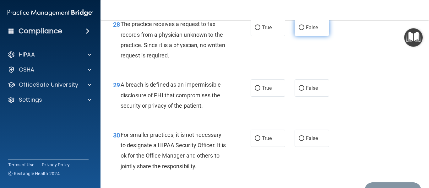
click at [306, 30] on span "False" at bounding box center [312, 28] width 12 height 6
click at [305, 30] on input "False" at bounding box center [302, 27] width 6 height 5
radio input "true"
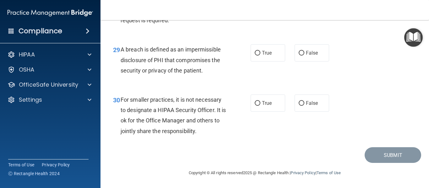
scroll to position [1745, 0]
click at [274, 53] on label "True" at bounding box center [268, 52] width 35 height 17
click at [261, 53] on input "True" at bounding box center [258, 53] width 6 height 5
radio input "true"
click at [312, 102] on span "False" at bounding box center [312, 103] width 12 height 6
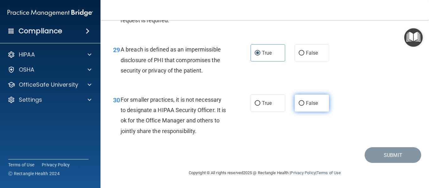
click at [305, 102] on input "False" at bounding box center [302, 103] width 6 height 5
radio input "true"
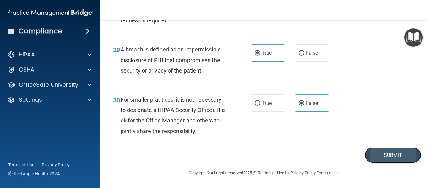
click at [384, 154] on button "Submit" at bounding box center [393, 155] width 57 height 16
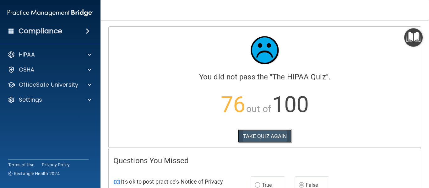
click at [252, 141] on button "TAKE QUIZ AGAIN" at bounding box center [265, 137] width 54 height 14
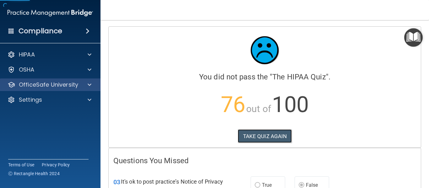
drag, startPoint x: 252, startPoint y: 141, endPoint x: 84, endPoint y: 91, distance: 175.4
click at [84, 91] on div "Compliance HIPAA Documents and Policies Report an Incident Business Associates …" at bounding box center [214, 94] width 429 height 188
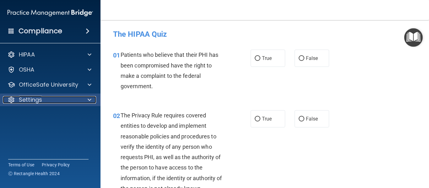
click at [84, 100] on div at bounding box center [89, 100] width 16 height 8
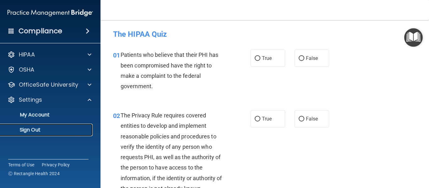
click at [31, 130] on p "Sign Out" at bounding box center [47, 130] width 86 height 6
